Goal: Task Accomplishment & Management: Manage account settings

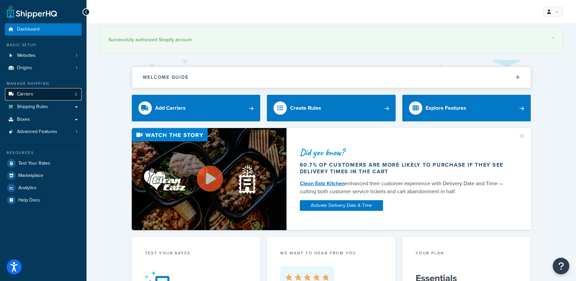
click at [30, 94] on span "Carriers" at bounding box center [25, 95] width 16 height 6
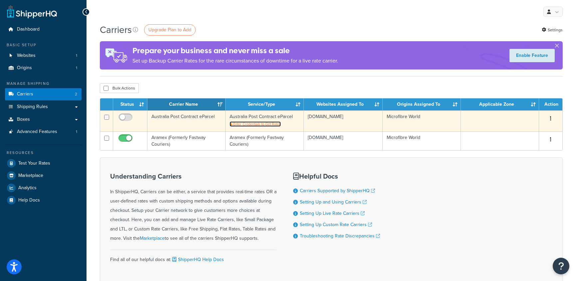
click at [251, 124] on span "Enter Credentials to Get Rates" at bounding box center [257, 124] width 48 height 5
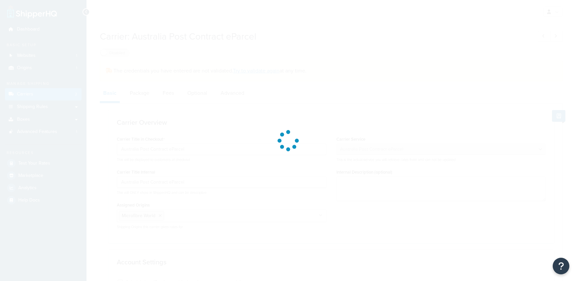
select select "eParcel"
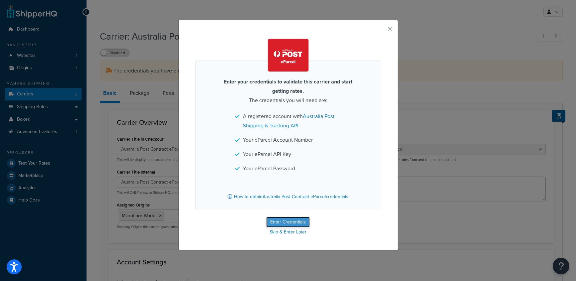
click at [298, 222] on button "Enter Credentials" at bounding box center [288, 222] width 44 height 11
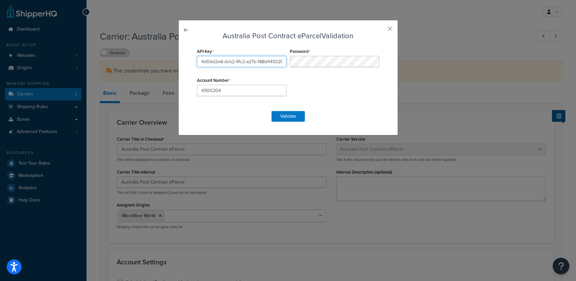
scroll to position [0, 7]
drag, startPoint x: 200, startPoint y: 61, endPoint x: 284, endPoint y: 63, distance: 83.6
click at [284, 63] on input "4d0dd2e8-dcb2-4fc2-a27b-188d449220d3" at bounding box center [242, 61] width 90 height 11
paste input "ffb9eeeb-1a5b-4d97-976f-9b583a834b0c"
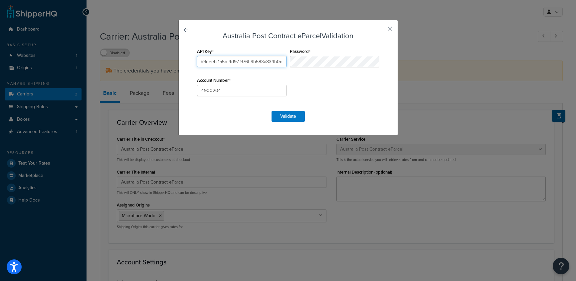
type input "ffb9eeeb-1a5b-4d97-976f-9b583a834b0c"
click at [296, 118] on button "Validate" at bounding box center [288, 116] width 33 height 11
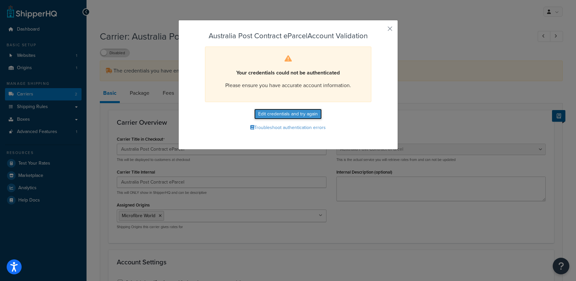
click at [293, 116] on button "Edit credentials and try again" at bounding box center [288, 114] width 68 height 11
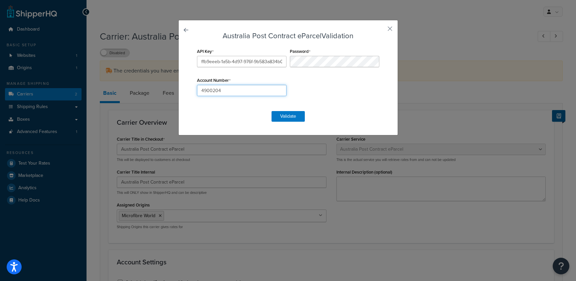
click at [201, 91] on input "4900204" at bounding box center [242, 90] width 90 height 11
type input "0004900204"
click at [290, 118] on button "Validate" at bounding box center [288, 116] width 33 height 11
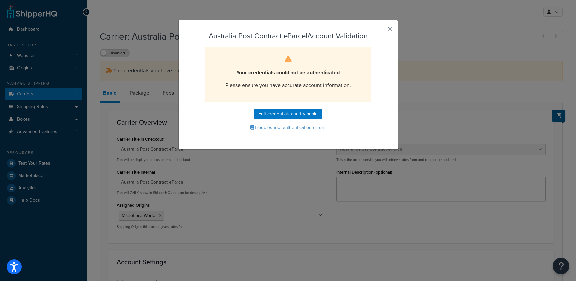
click at [381, 30] on button "button" at bounding box center [380, 31] width 2 height 2
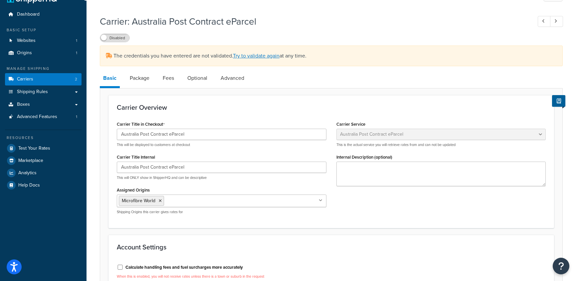
scroll to position [24, 0]
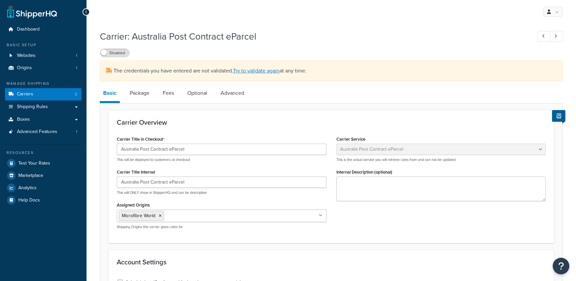
select select "eParcel"
click at [249, 72] on link "Try to validate again" at bounding box center [256, 71] width 47 height 8
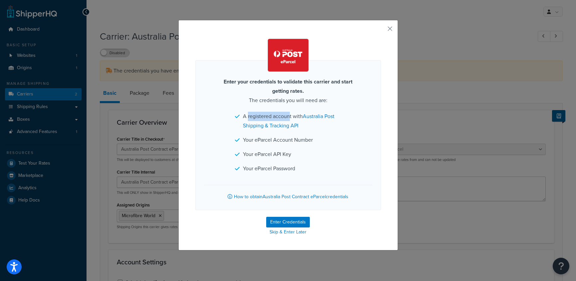
drag, startPoint x: 248, startPoint y: 117, endPoint x: 290, endPoint y: 117, distance: 42.3
click at [290, 117] on li "A registered account with Australia Post Shipping & Tracking API" at bounding box center [288, 121] width 107 height 19
click at [287, 223] on button "Enter Credentials" at bounding box center [288, 222] width 44 height 11
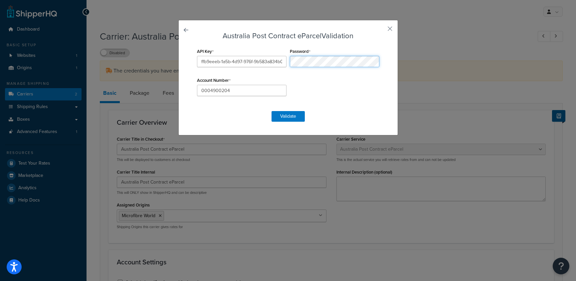
click at [285, 60] on div "API Key ffb9eeeb-1a5b-4d97-976f-9b583a834b0c Password Account Number 0004900204" at bounding box center [288, 76] width 186 height 58
click at [293, 119] on button "Validate" at bounding box center [288, 116] width 33 height 11
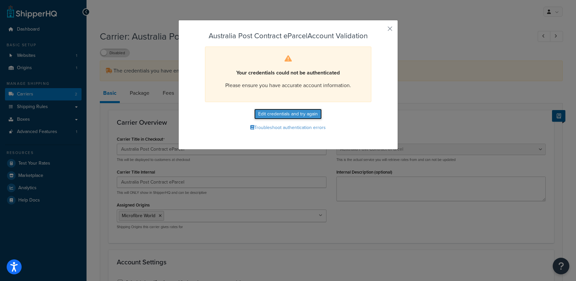
click at [293, 116] on button "Edit credentials and try again" at bounding box center [288, 114] width 68 height 11
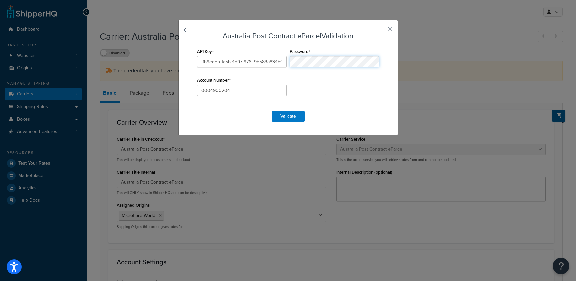
click at [288, 62] on div "Password" at bounding box center [334, 57] width 93 height 21
click at [281, 114] on button "Validate" at bounding box center [288, 116] width 33 height 11
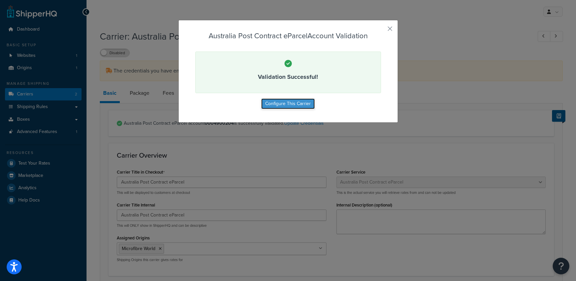
click at [290, 103] on button "Configure This Carrier" at bounding box center [288, 104] width 54 height 11
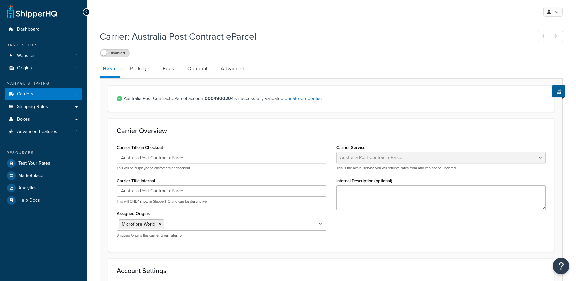
select select "eParcel"
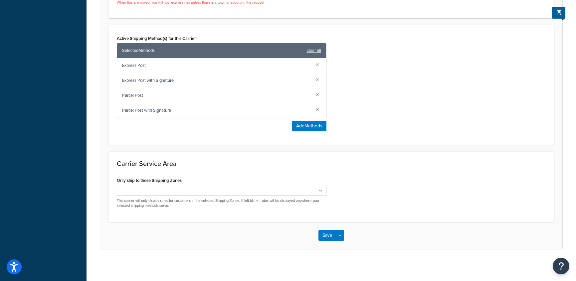
scroll to position [300, 0]
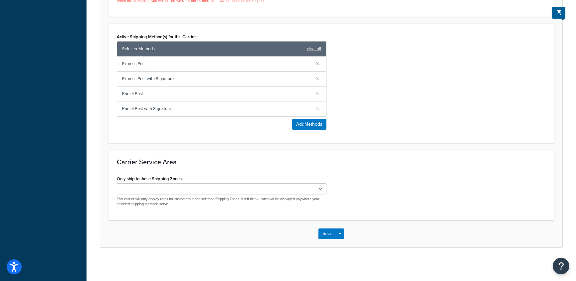
click at [320, 190] on icon at bounding box center [321, 189] width 4 height 4
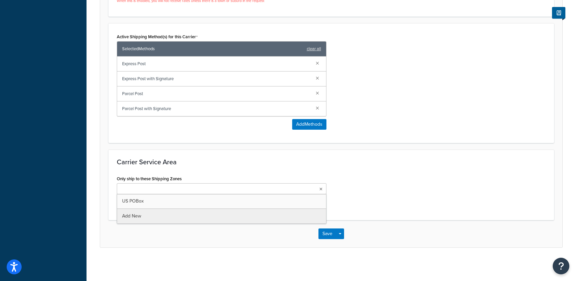
click at [391, 178] on div "Only ship to these Shipping Zones US POBox Add New This carrier will only displ…" at bounding box center [331, 193] width 439 height 38
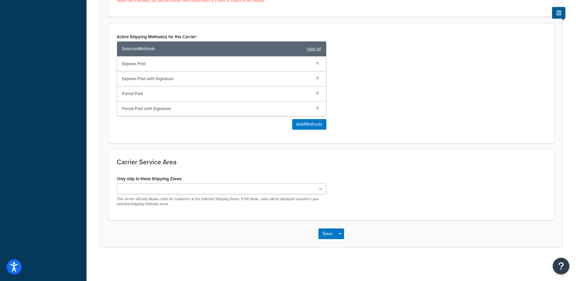
scroll to position [0, 0]
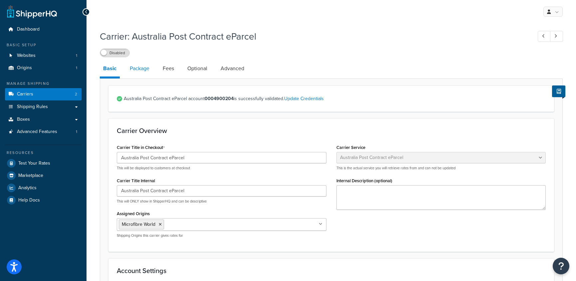
click at [134, 70] on link "Package" at bounding box center [139, 69] width 26 height 16
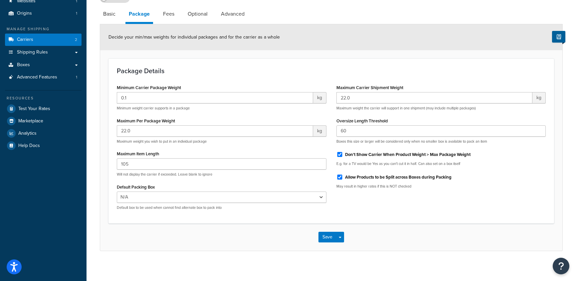
scroll to position [58, 0]
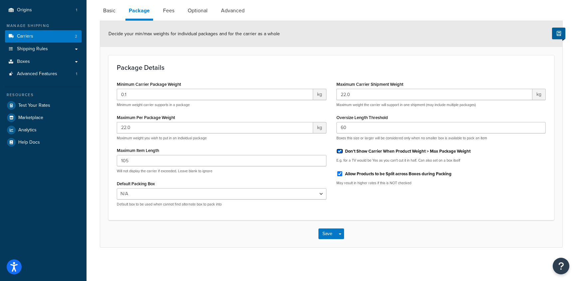
click at [341, 151] on input "Don't Show Carrier When Product Weight > Max Package Weight" at bounding box center [340, 151] width 7 height 5
checkbox input "false"
click at [327, 232] on button "Save" at bounding box center [328, 234] width 18 height 11
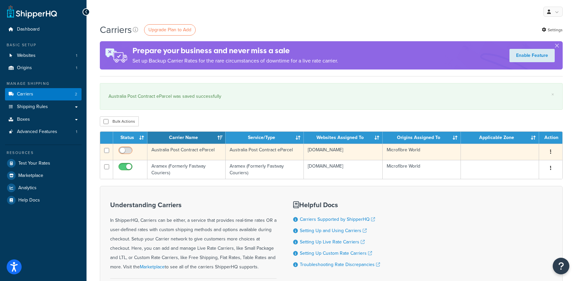
click at [132, 152] on input "checkbox" at bounding box center [126, 152] width 18 height 8
checkbox input "true"
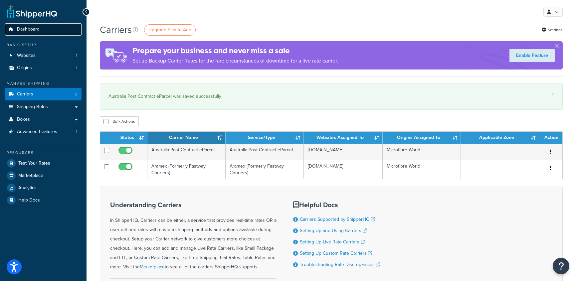
click at [30, 29] on span "Dashboard" at bounding box center [28, 30] width 23 height 6
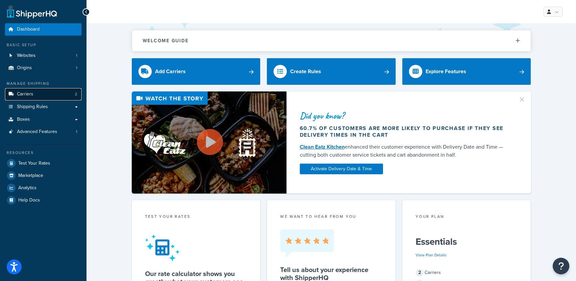
click at [30, 95] on span "Carriers" at bounding box center [25, 95] width 16 height 6
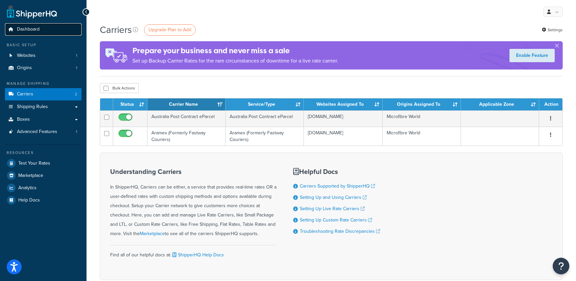
click at [31, 30] on span "Dashboard" at bounding box center [28, 30] width 23 height 6
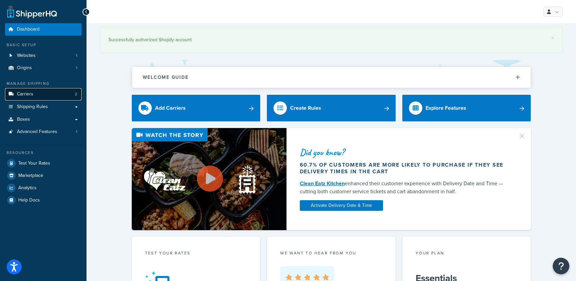
click at [25, 93] on span "Carriers" at bounding box center [25, 95] width 16 height 6
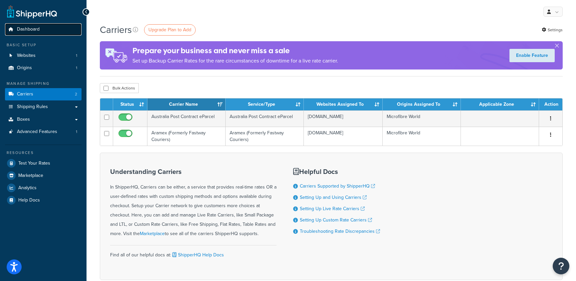
click at [30, 28] on span "Dashboard" at bounding box center [28, 30] width 23 height 6
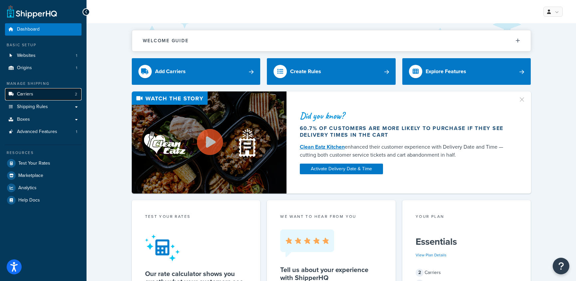
click at [31, 94] on span "Carriers" at bounding box center [25, 95] width 16 height 6
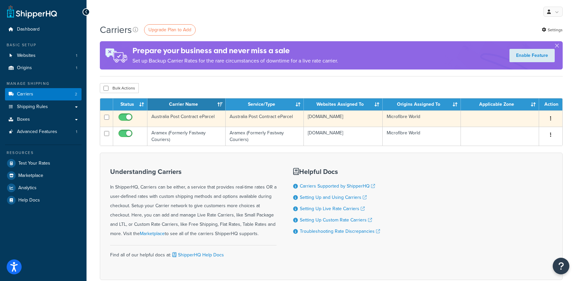
click at [551, 118] on icon "button" at bounding box center [550, 118] width 1 height 5
click at [517, 132] on link "Edit" at bounding box center [524, 132] width 53 height 14
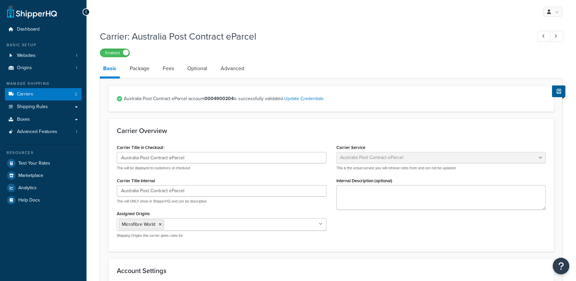
select select "eParcel"
click at [143, 71] on link "Package" at bounding box center [139, 69] width 26 height 16
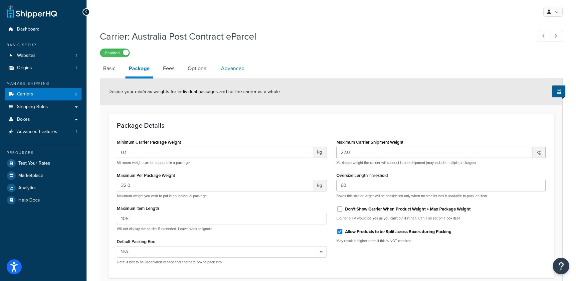
click at [235, 69] on link "Advanced" at bounding box center [233, 69] width 30 height 16
select select "false"
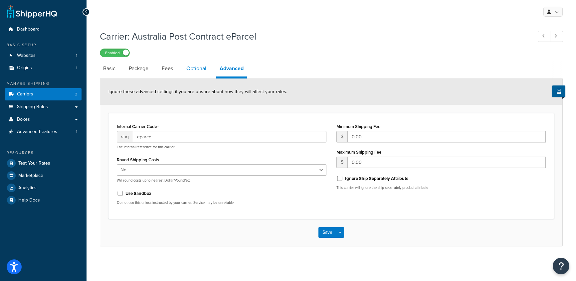
click at [195, 66] on link "Optional" at bounding box center [196, 69] width 27 height 16
select select "business"
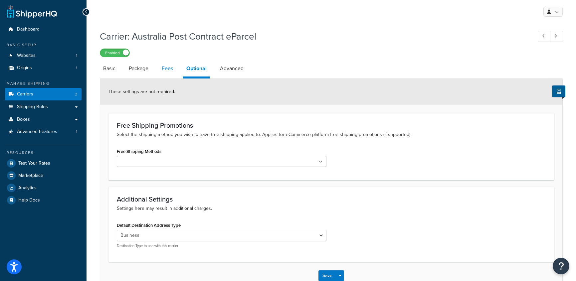
click at [160, 67] on link "Fees" at bounding box center [167, 69] width 18 height 16
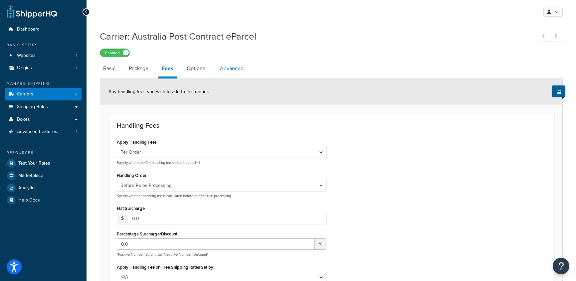
click at [231, 64] on link "Advanced" at bounding box center [232, 69] width 30 height 16
select select "false"
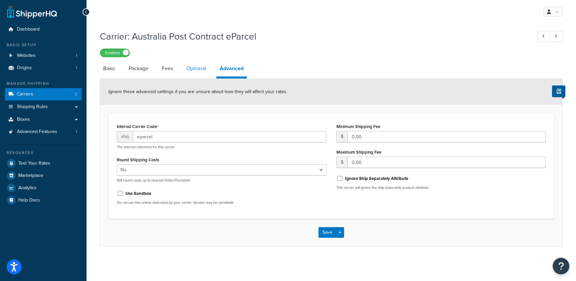
click at [201, 68] on link "Optional" at bounding box center [196, 69] width 27 height 16
select select "business"
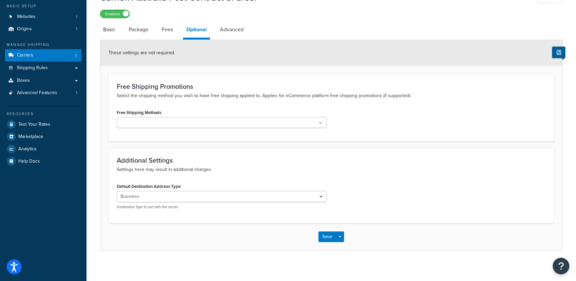
scroll to position [42, 0]
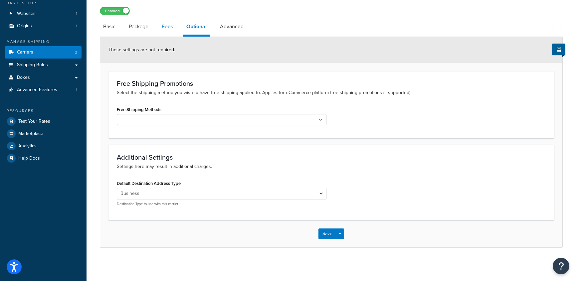
click at [171, 27] on link "Fees" at bounding box center [167, 27] width 18 height 16
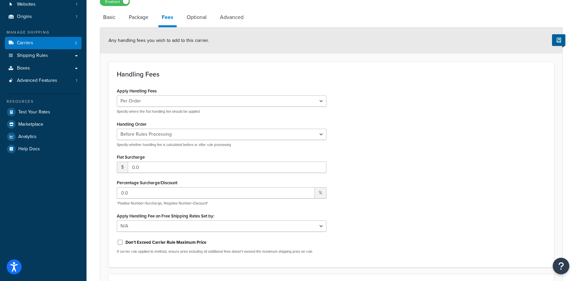
scroll to position [51, 0]
click at [143, 19] on link "Package" at bounding box center [139, 18] width 26 height 16
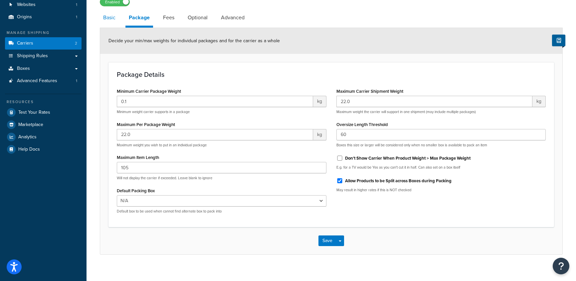
click at [106, 18] on link "Basic" at bounding box center [109, 18] width 19 height 16
select select "eParcel"
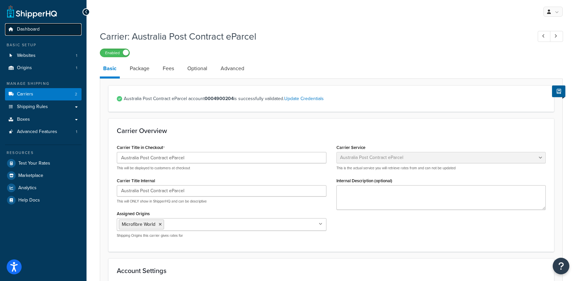
click at [28, 31] on span "Dashboard" at bounding box center [28, 30] width 23 height 6
